Goal: Check status

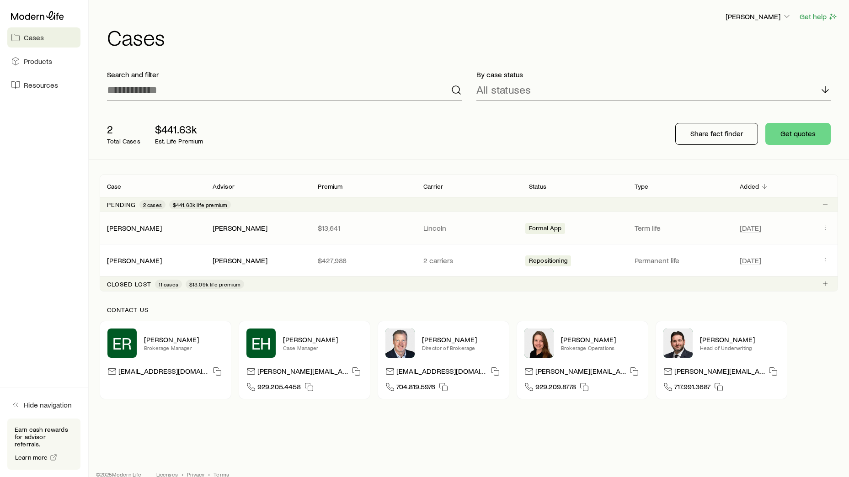
click at [545, 229] on span "Formal App" at bounding box center [545, 229] width 33 height 10
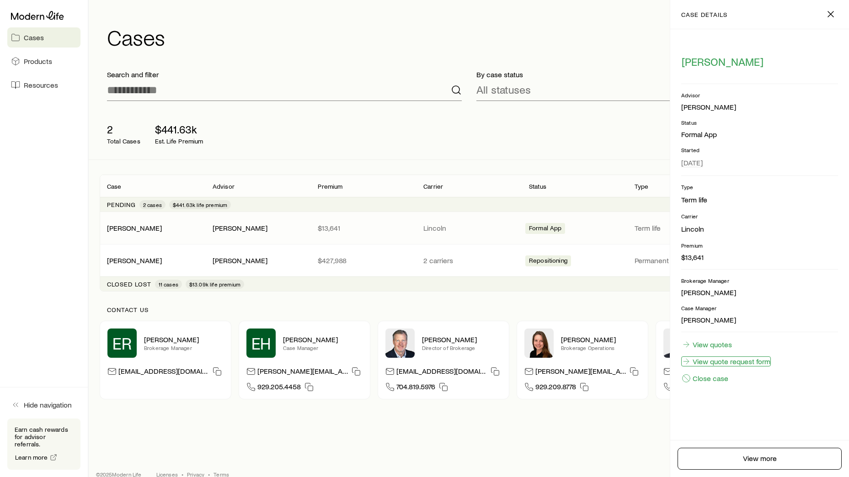
click at [753, 361] on link "View quote request form" at bounding box center [726, 361] width 90 height 10
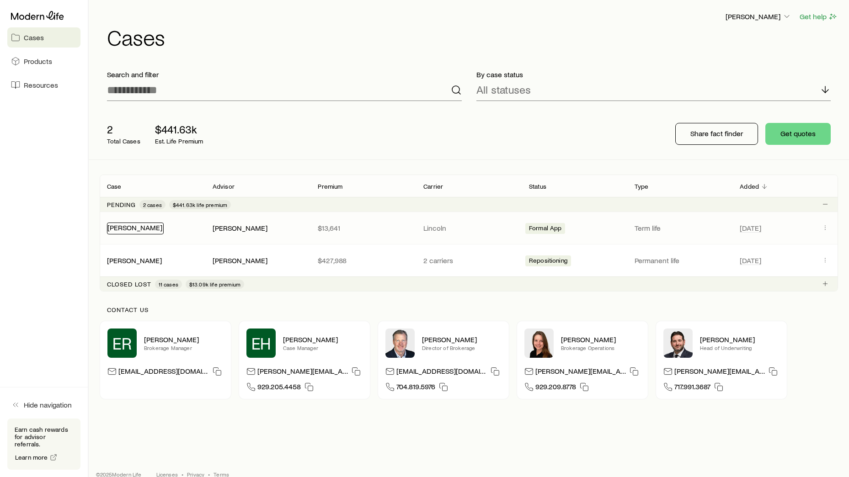
click at [117, 232] on div "[PERSON_NAME]" at bounding box center [135, 229] width 57 height 12
click at [124, 224] on link "[PERSON_NAME]" at bounding box center [134, 227] width 55 height 9
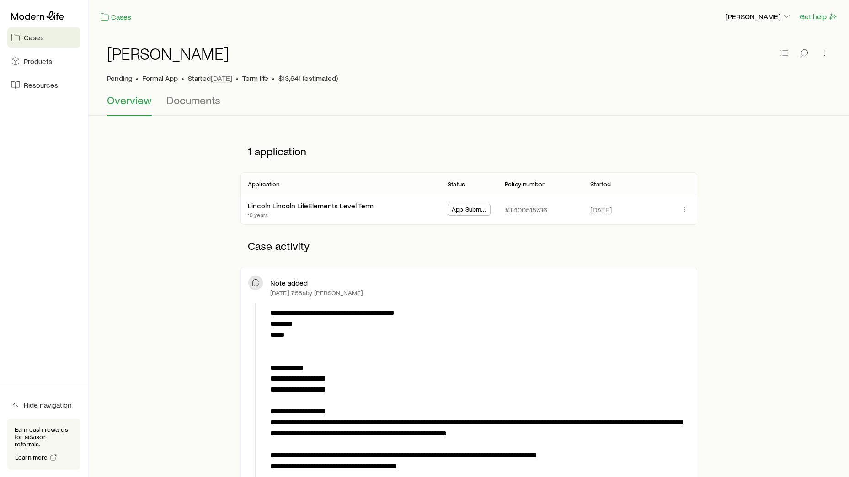
click at [465, 209] on span "App Submitted" at bounding box center [469, 211] width 35 height 10
click at [685, 209] on icon "button" at bounding box center [684, 209] width 7 height 7
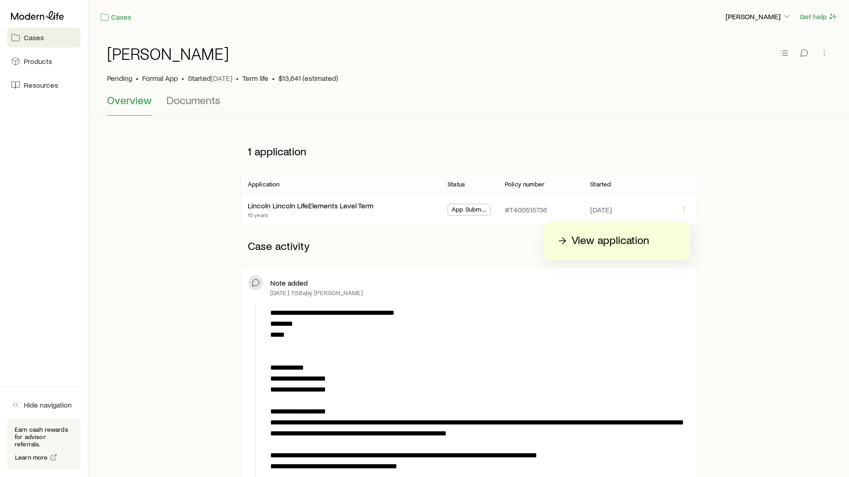
click at [633, 239] on p "View application" at bounding box center [610, 241] width 78 height 15
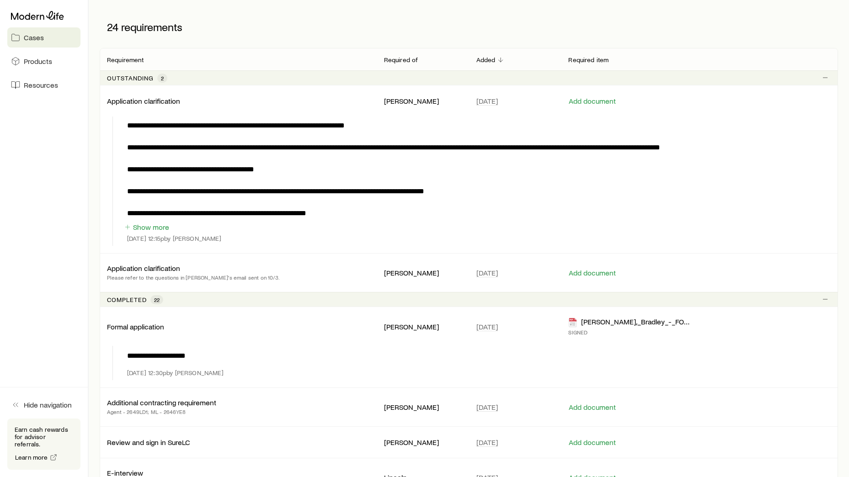
scroll to position [119, 0]
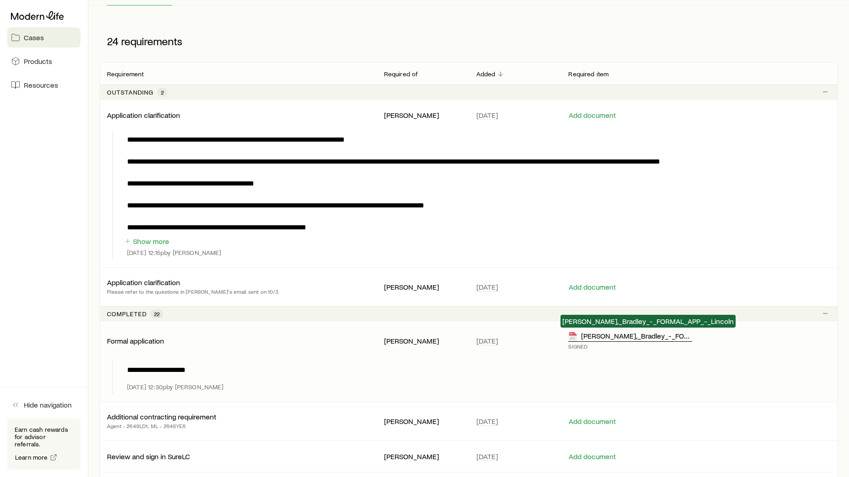
click at [592, 336] on div "[PERSON_NAME],_Bradley_-_FORMAL_APP_-_Lincoln" at bounding box center [630, 336] width 124 height 11
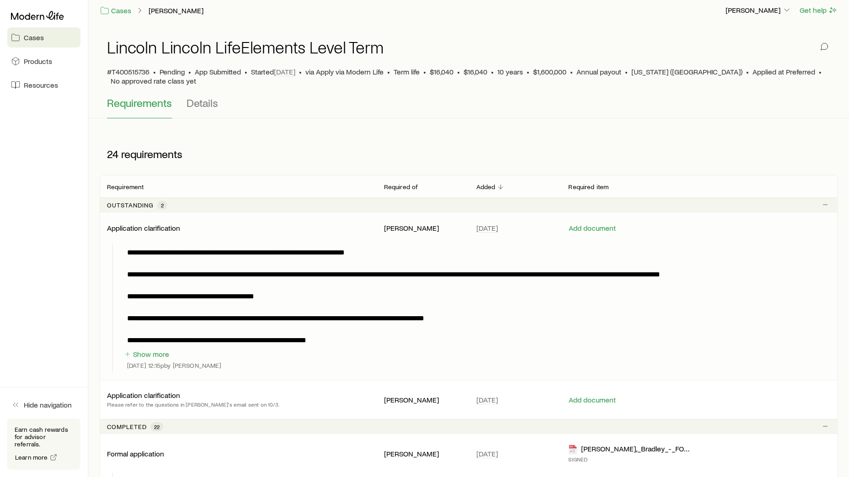
scroll to position [0, 0]
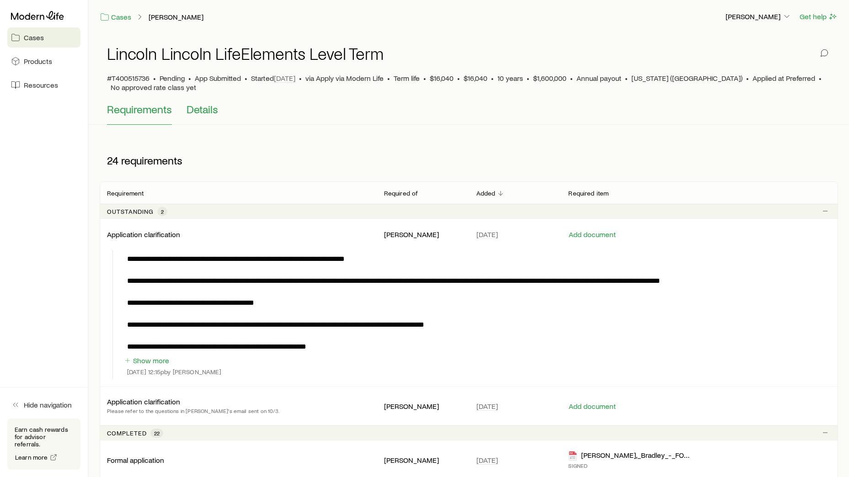
click at [200, 110] on span "Details" at bounding box center [202, 109] width 32 height 13
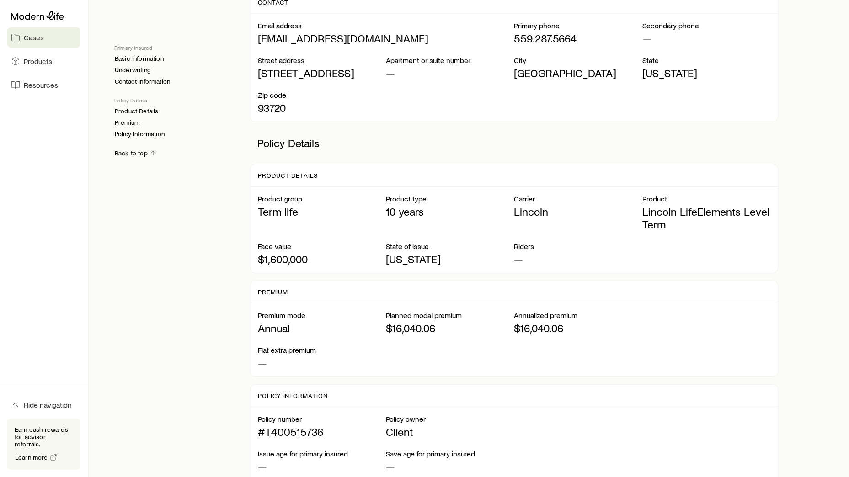
scroll to position [430, 0]
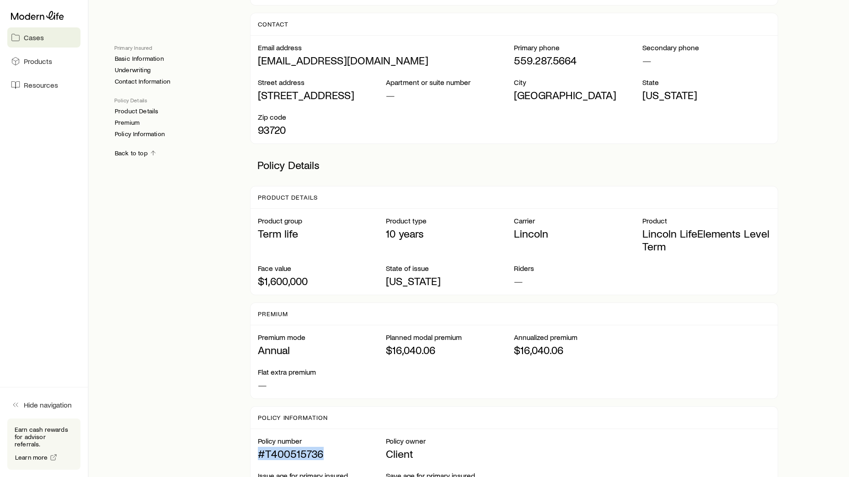
drag, startPoint x: 257, startPoint y: 456, endPoint x: 324, endPoint y: 456, distance: 67.6
click at [324, 456] on div "Policy number #T400515736 Policy owner Client Issue age for primary insured — S…" at bounding box center [513, 483] width 527 height 108
drag, startPoint x: 324, startPoint y: 456, endPoint x: 307, endPoint y: 457, distance: 17.9
copy p "#T400515736"
